Goal: Transaction & Acquisition: Purchase product/service

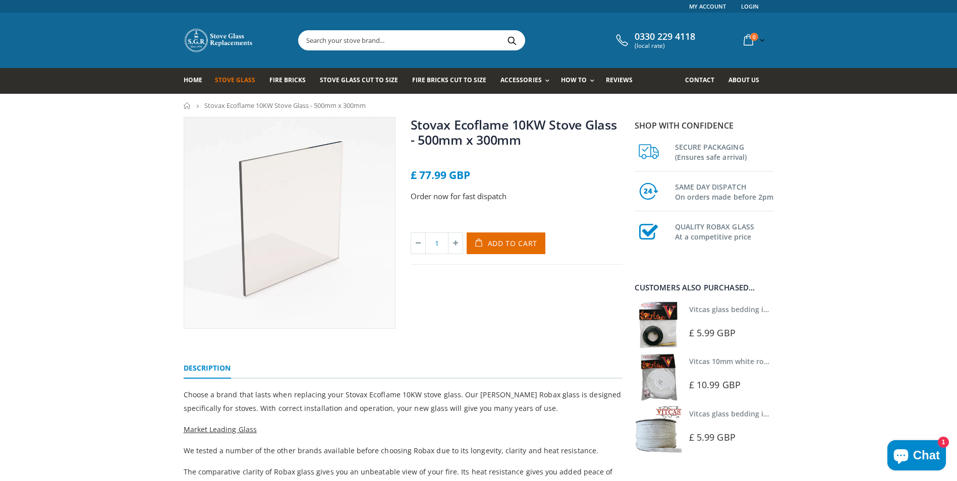
click at [233, 82] on span "Stove Glass" at bounding box center [235, 80] width 40 height 9
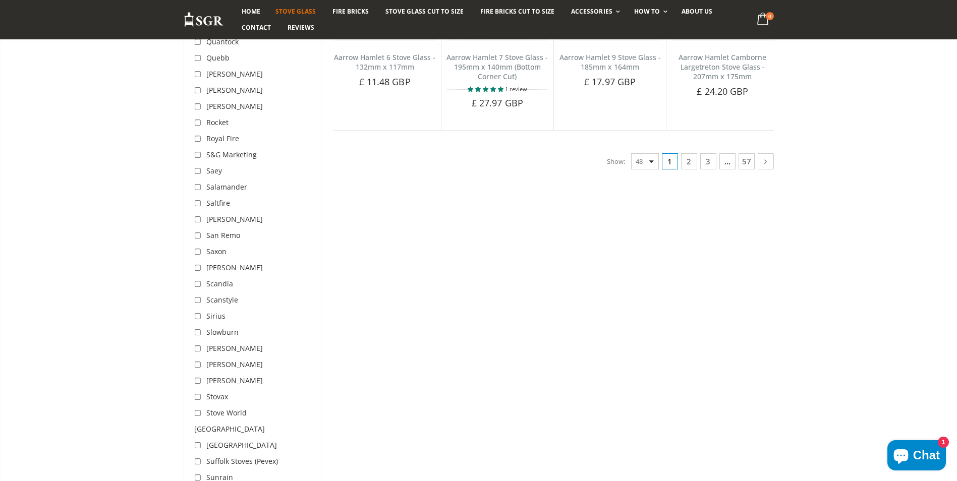
scroll to position [2624, 0]
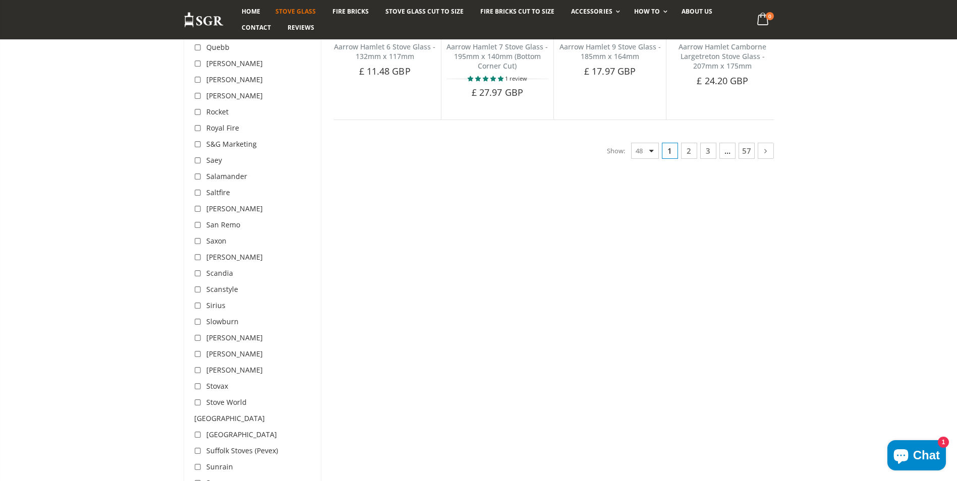
click at [198, 382] on input "checkbox" at bounding box center [199, 387] width 10 height 10
checkbox input "true"
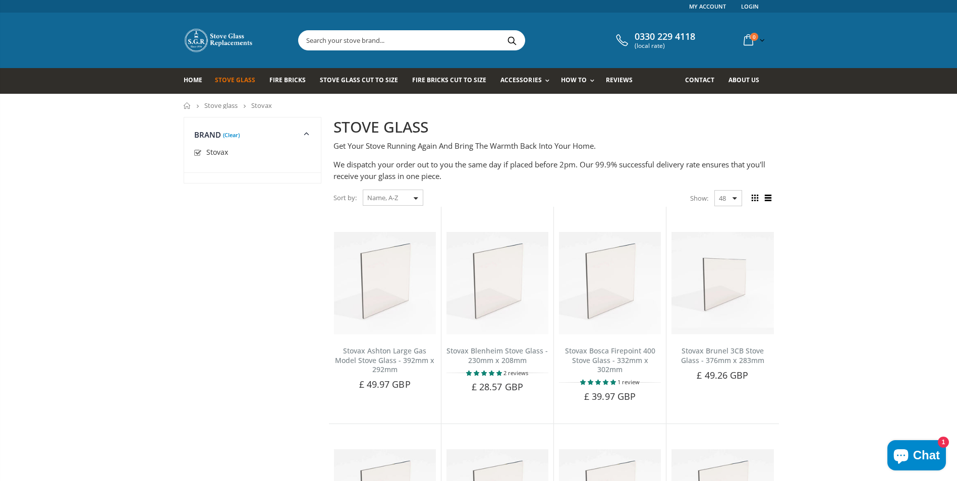
click at [197, 152] on input "checkbox" at bounding box center [199, 153] width 10 height 10
checkbox input "false"
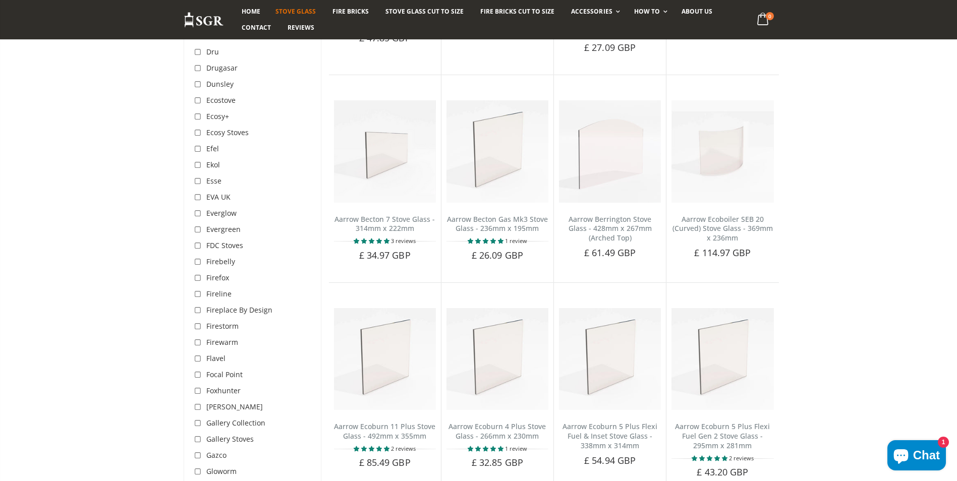
scroll to position [1148, 0]
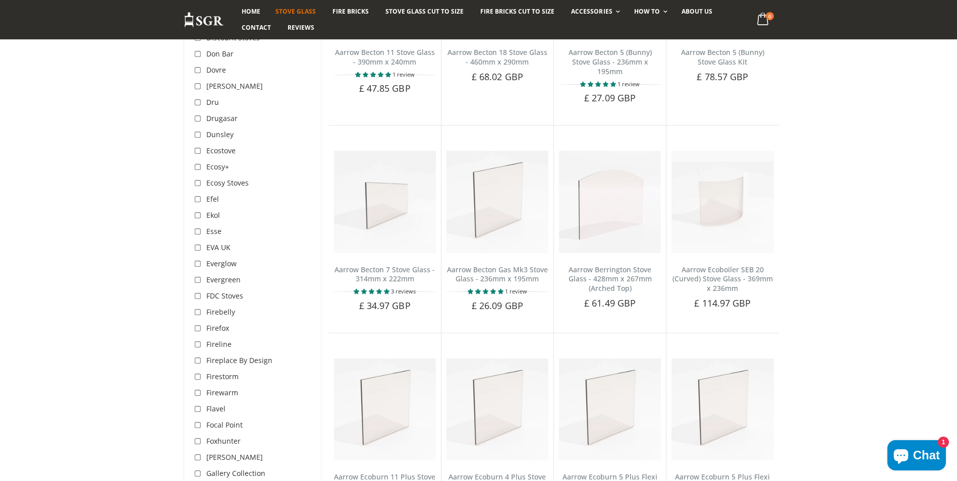
click at [197, 146] on input "checkbox" at bounding box center [199, 151] width 10 height 10
checkbox input "true"
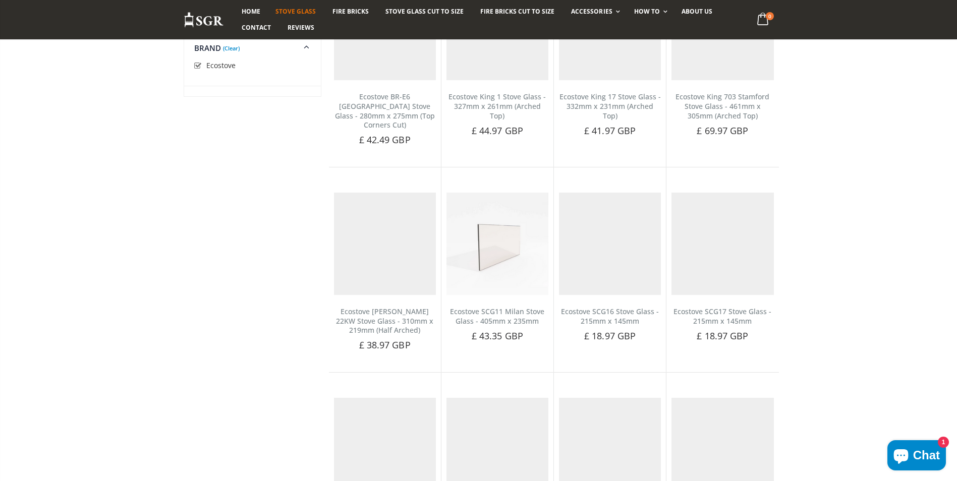
scroll to position [190, 0]
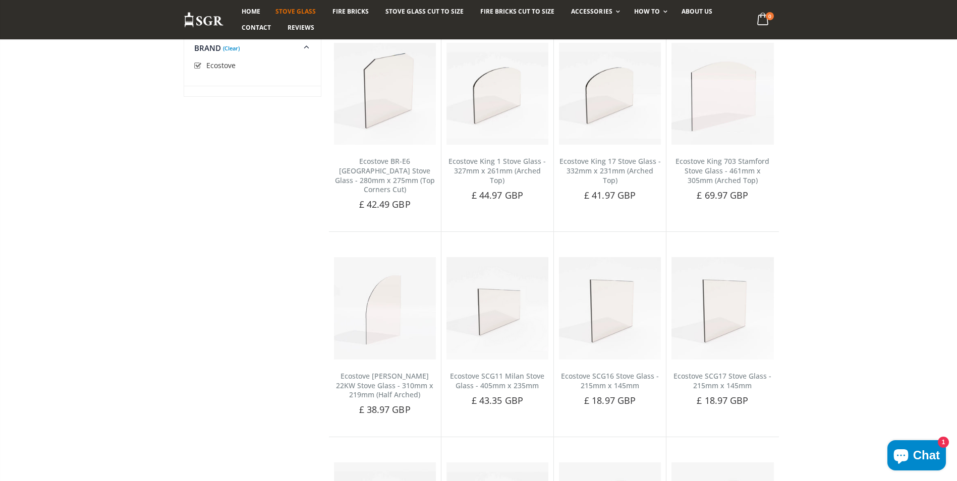
click at [196, 66] on input "checkbox" at bounding box center [199, 66] width 10 height 10
checkbox input "false"
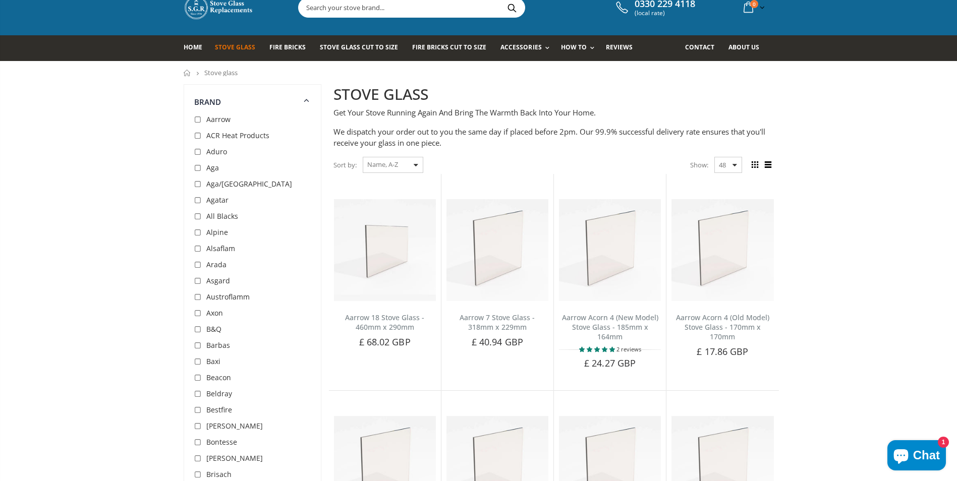
scroll to position [50, 0]
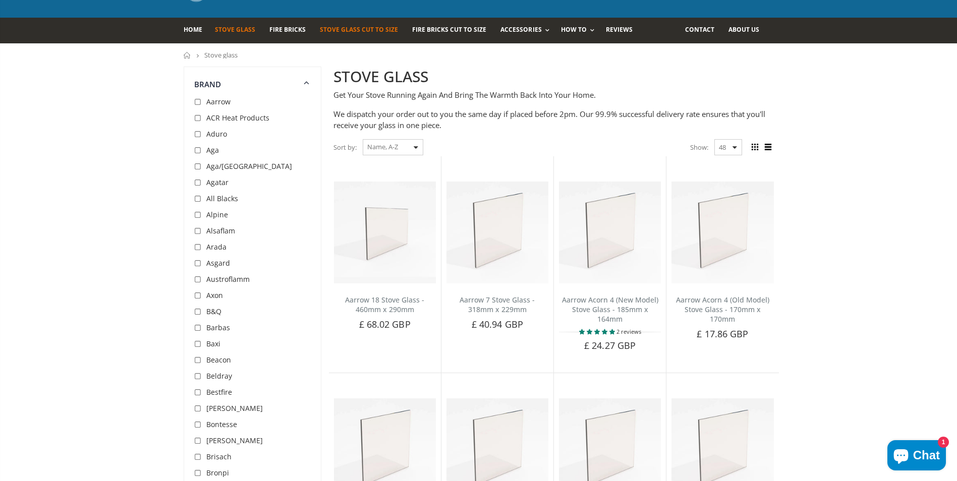
click at [345, 30] on span "Stove Glass Cut To Size" at bounding box center [359, 29] width 78 height 9
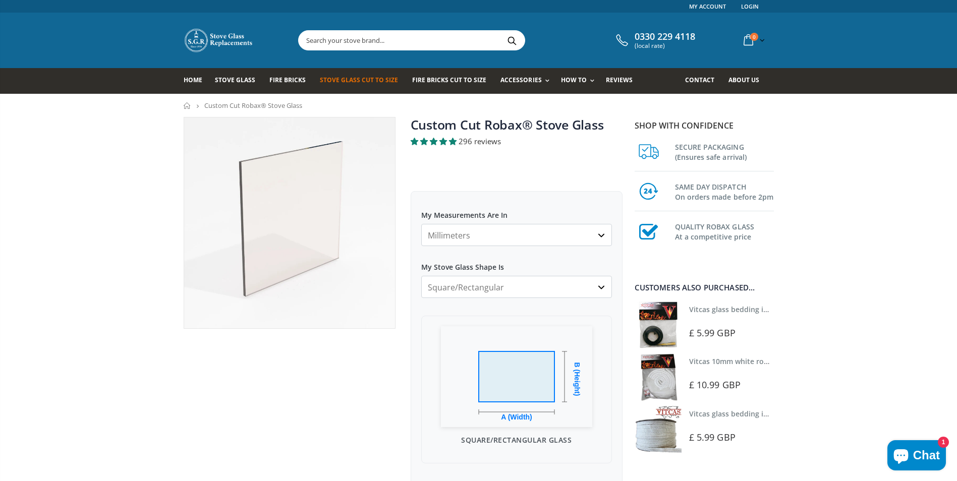
click at [539, 238] on select "Millimeters Centimeters Inches" at bounding box center [516, 235] width 191 height 22
click at [421, 224] on select "Millimeters Centimeters Inches" at bounding box center [516, 235] width 191 height 22
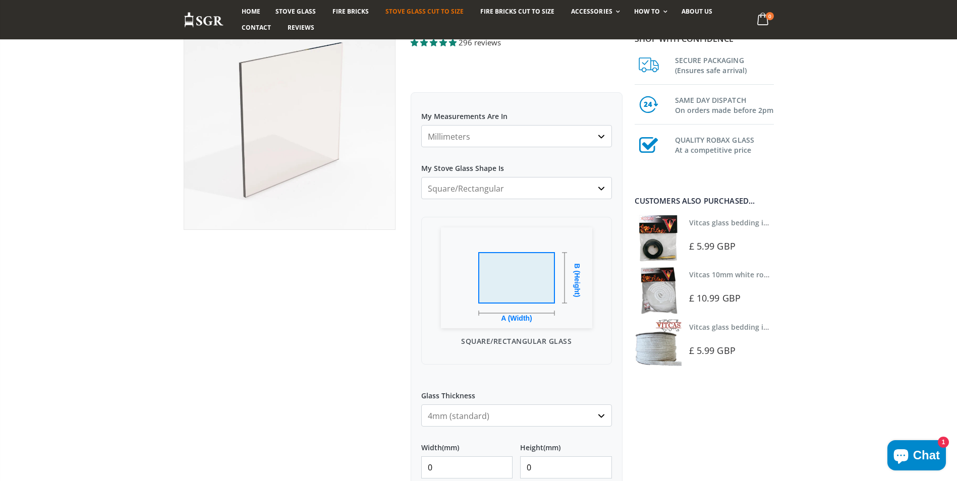
scroll to position [101, 0]
click at [501, 188] on select "Square/Rectangular Arched Half Arch Both Top Corners Cut Single Corner Cut All …" at bounding box center [516, 186] width 191 height 22
click at [421, 175] on select "Square/Rectangular Arched Half Arch Both Top Corners Cut Single Corner Cut All …" at bounding box center [516, 186] width 191 height 22
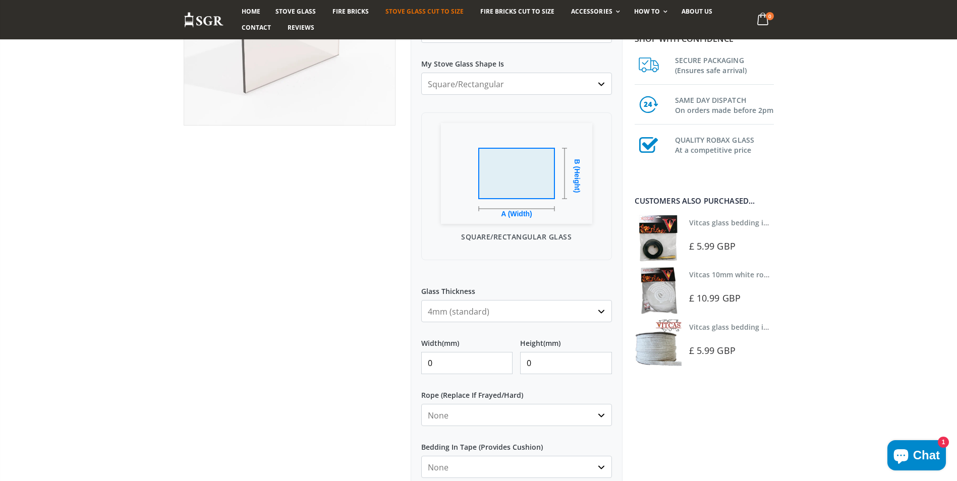
scroll to position [252, 0]
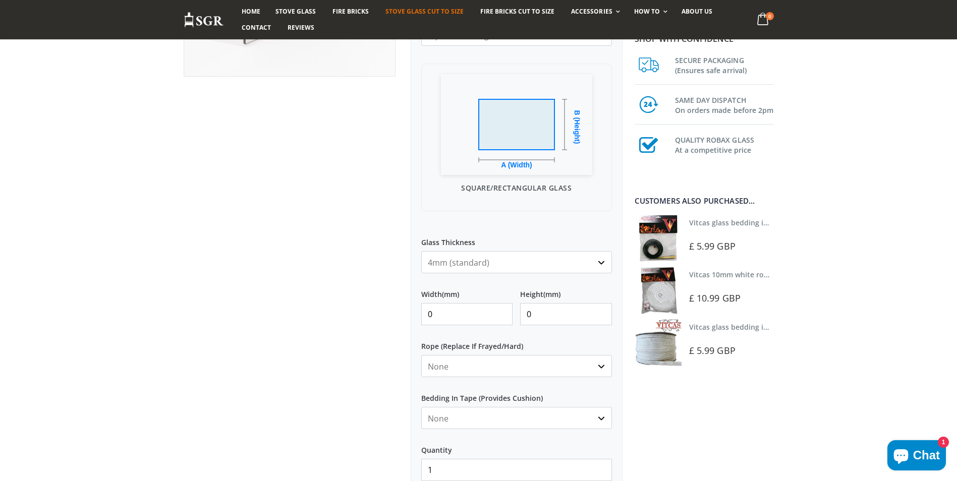
click at [444, 314] on input "0" at bounding box center [467, 314] width 92 height 22
type input "0"
type input "325"
click at [536, 315] on input "0" at bounding box center [566, 314] width 92 height 22
type input "360"
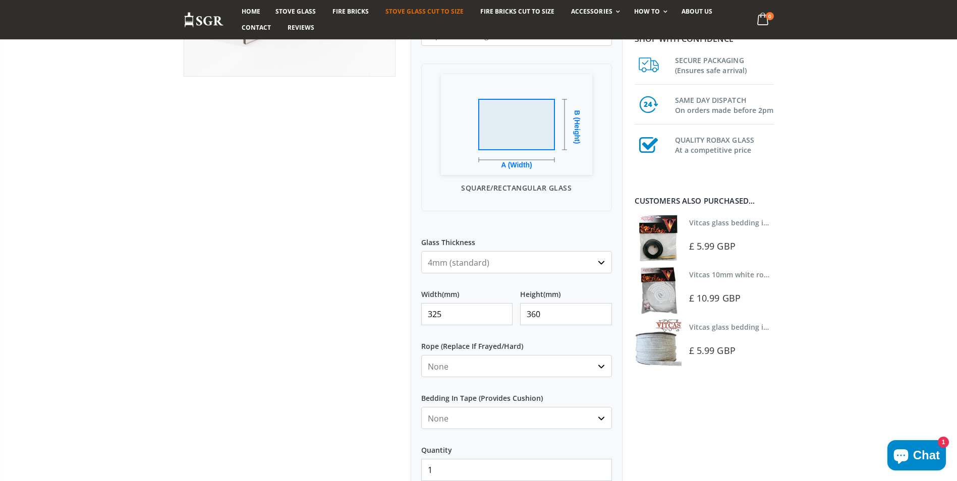
click at [545, 363] on select "None 3mm White 6mm White 8mm White 10mm White 12mm White 6mm Black 8mm Black 10…" at bounding box center [516, 366] width 191 height 22
click at [548, 365] on select "None 3mm White 6mm White 8mm White 10mm White 12mm White 6mm Black 8mm Black 10…" at bounding box center [516, 366] width 191 height 22
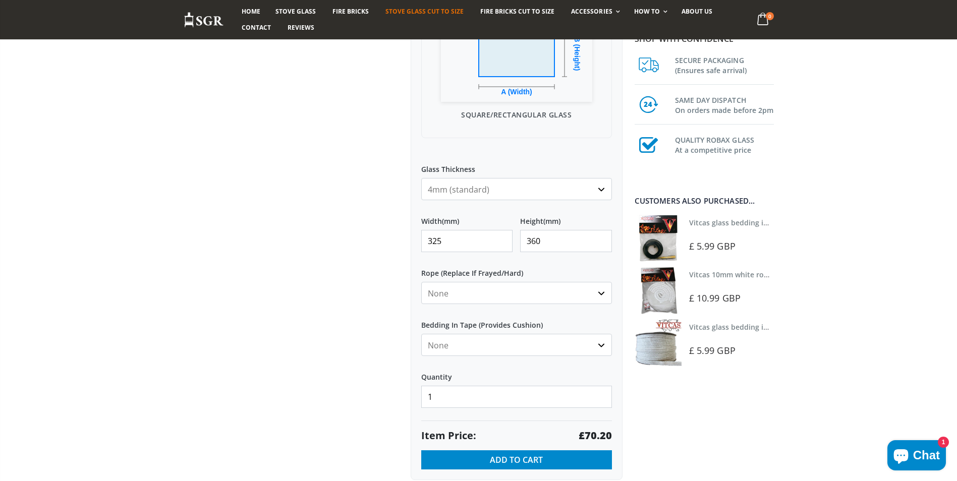
scroll to position [303, 0]
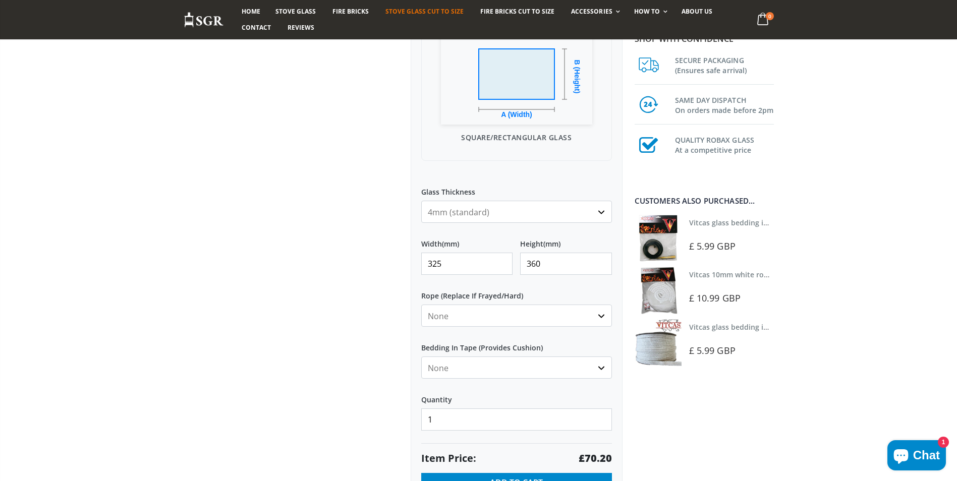
click at [471, 315] on select "None 3mm White 6mm White 8mm White 10mm White 12mm White 6mm Black 8mm Black 10…" at bounding box center [516, 316] width 191 height 22
click at [453, 316] on select "None 3mm White 6mm White 8mm White 10mm White 12mm White 6mm Black 8mm Black 10…" at bounding box center [516, 316] width 191 height 22
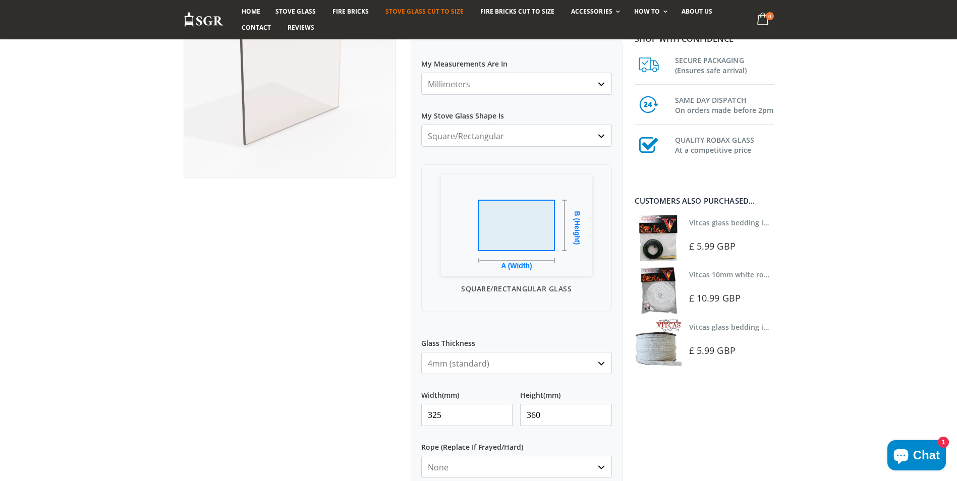
scroll to position [0, 0]
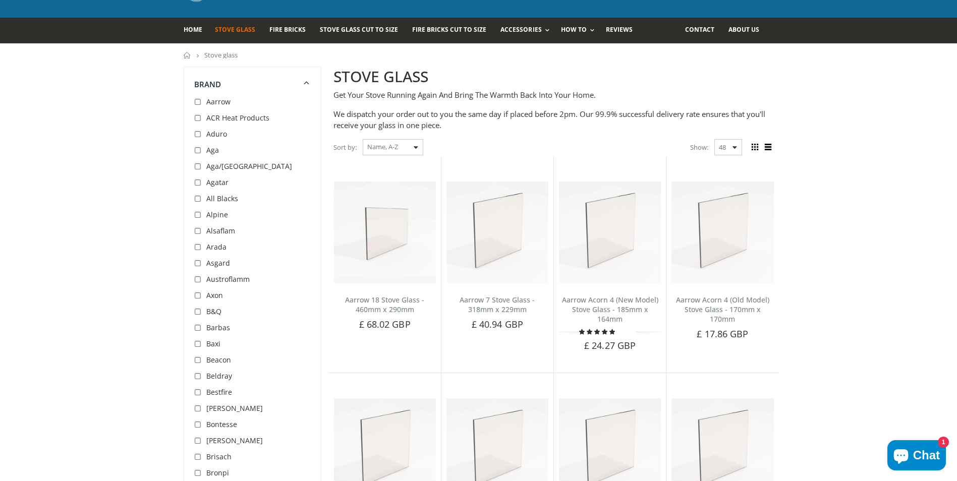
scroll to position [190, 0]
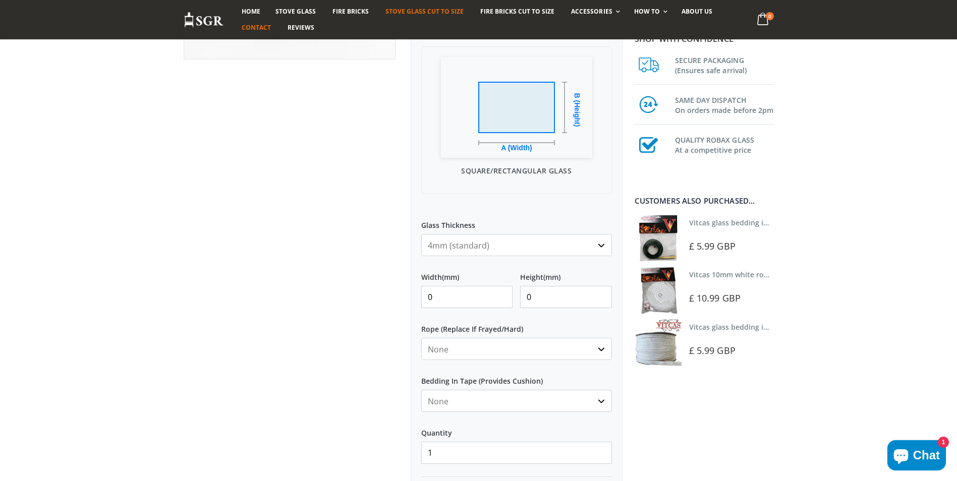
scroll to position [151, 0]
